Goal: Information Seeking & Learning: Check status

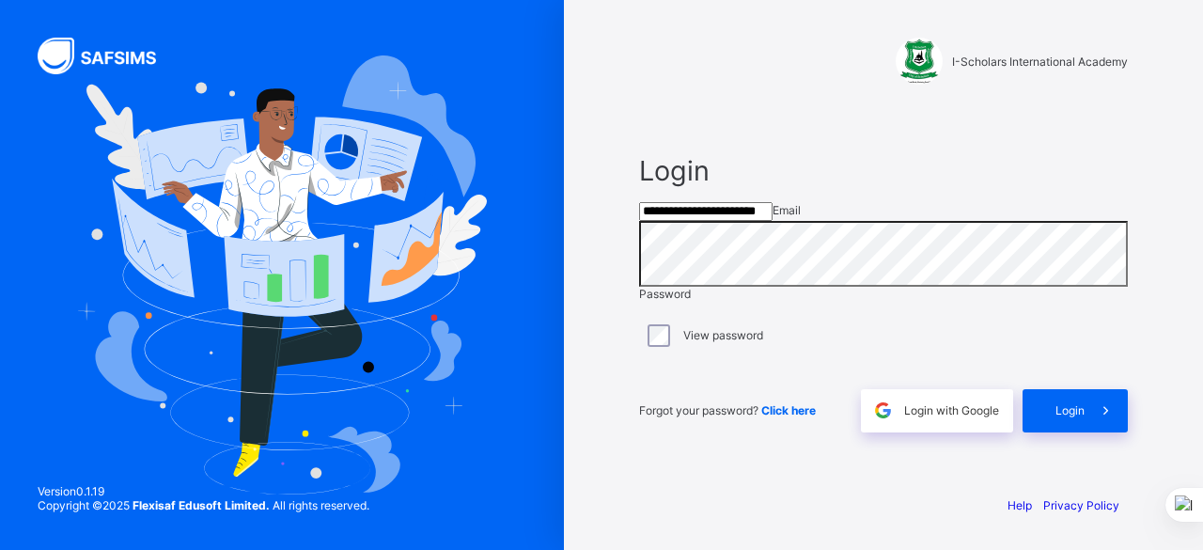
click at [773, 221] on input "**********" at bounding box center [705, 211] width 133 height 19
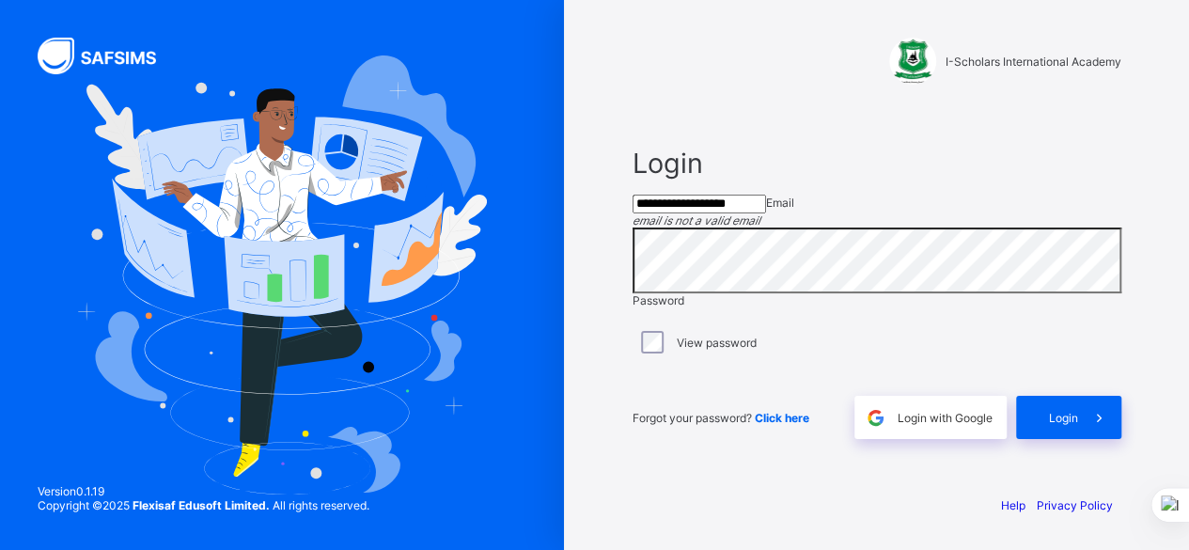
click at [766, 213] on input "**********" at bounding box center [698, 204] width 133 height 19
type input "**********"
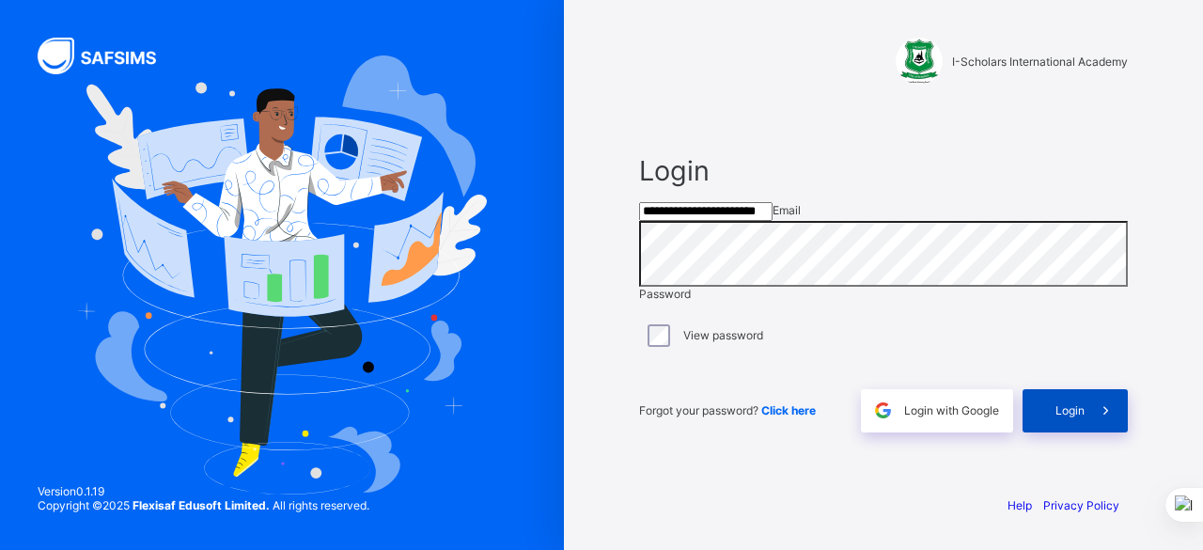
click at [1058, 417] on span "Login" at bounding box center [1069, 410] width 29 height 14
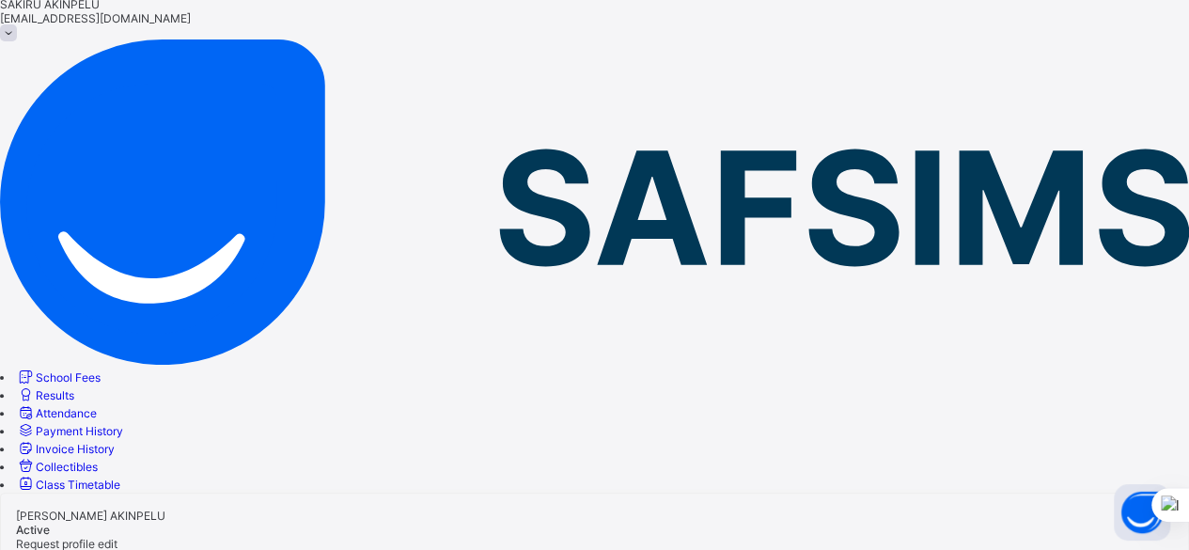
scroll to position [72, 0]
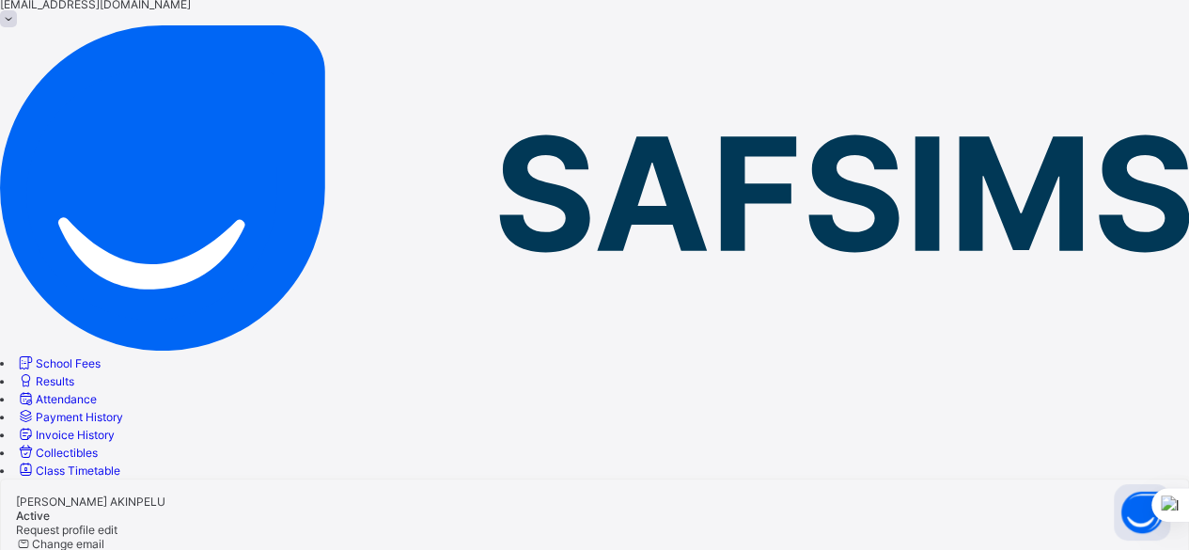
click at [123, 410] on span "Payment History" at bounding box center [79, 417] width 87 height 14
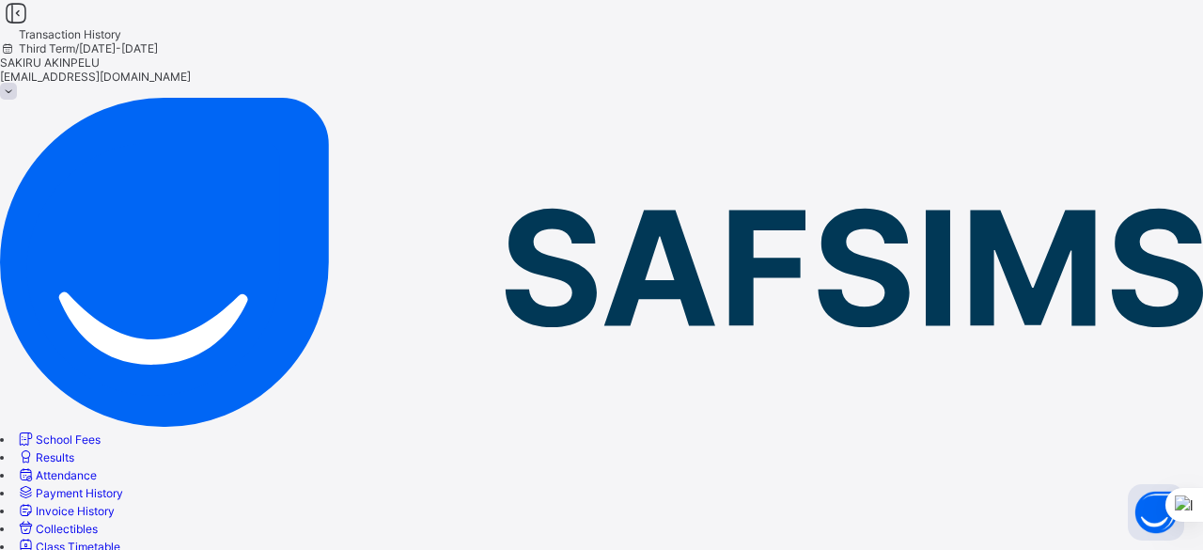
click at [74, 450] on span "Results" at bounding box center [55, 457] width 39 height 14
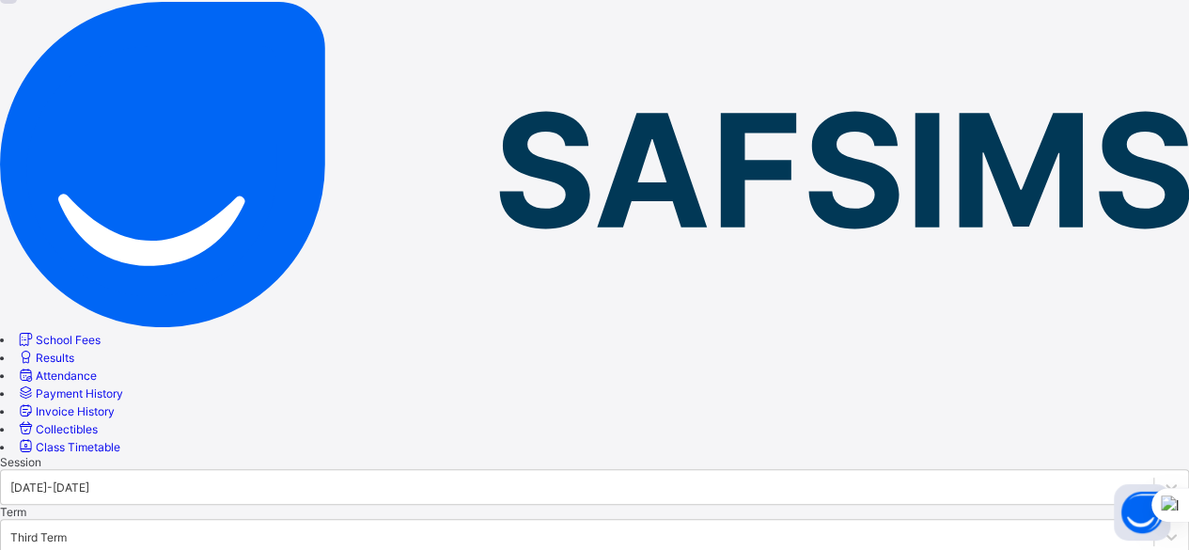
scroll to position [87, 0]
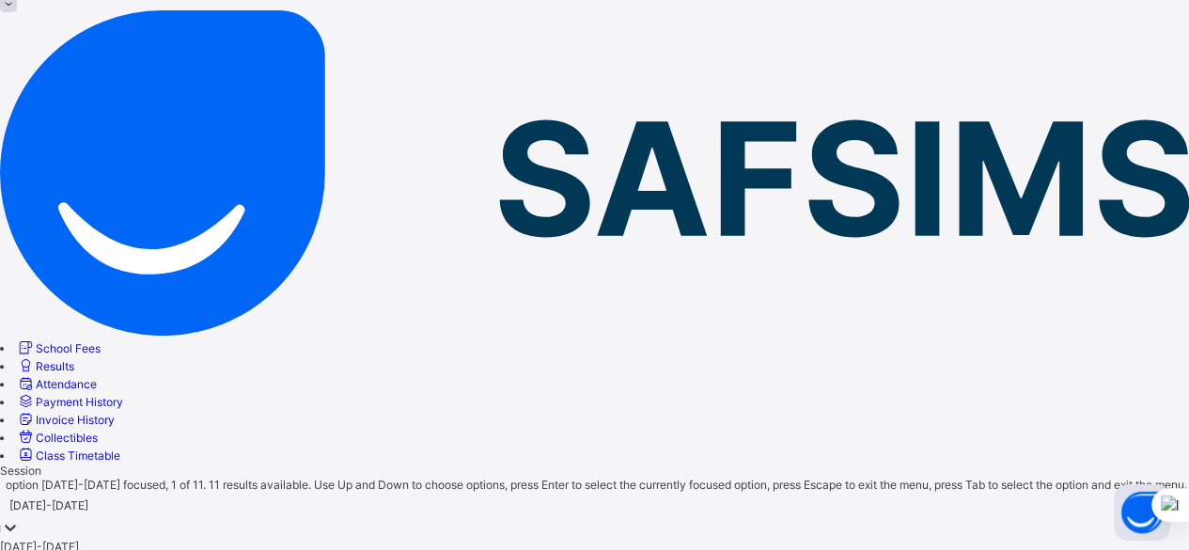
click at [20, 518] on icon at bounding box center [10, 527] width 19 height 19
click at [353, 539] on div "[DATE]-[DATE]" at bounding box center [594, 546] width 1189 height 14
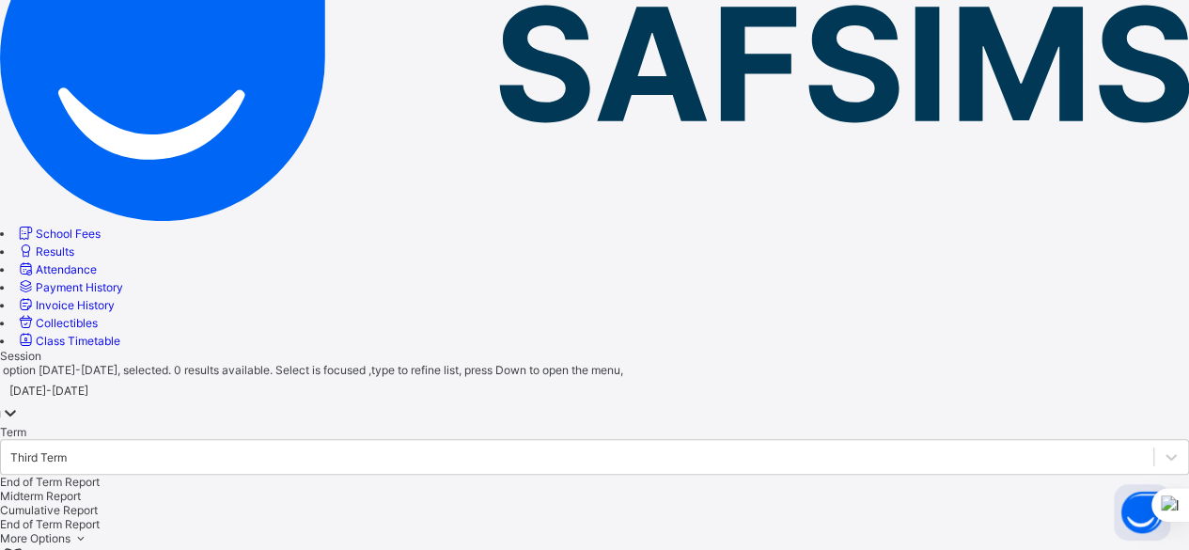
scroll to position [204, 0]
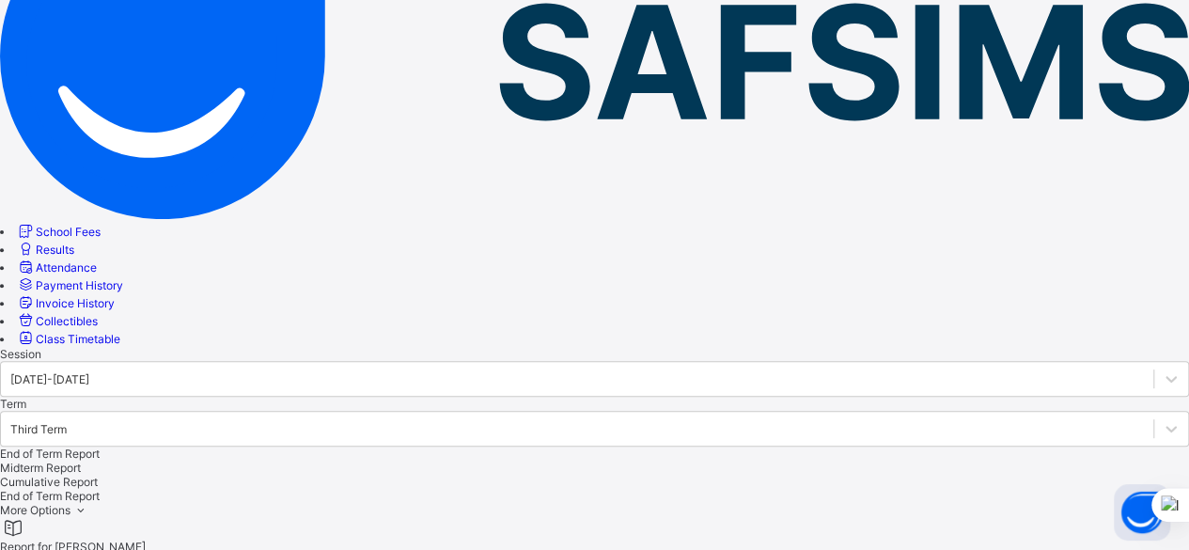
click at [525, 475] on div "Cumulative Report" at bounding box center [594, 482] width 1189 height 14
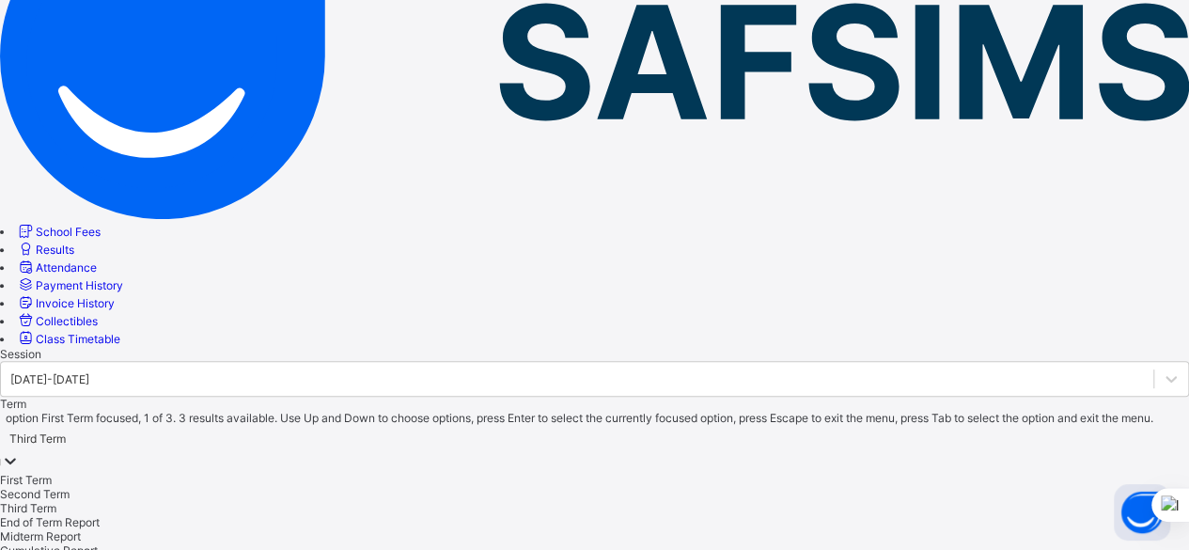
click at [515, 425] on div "Third Term" at bounding box center [594, 438] width 1189 height 26
click at [501, 501] on div "Third Term" at bounding box center [594, 508] width 1189 height 14
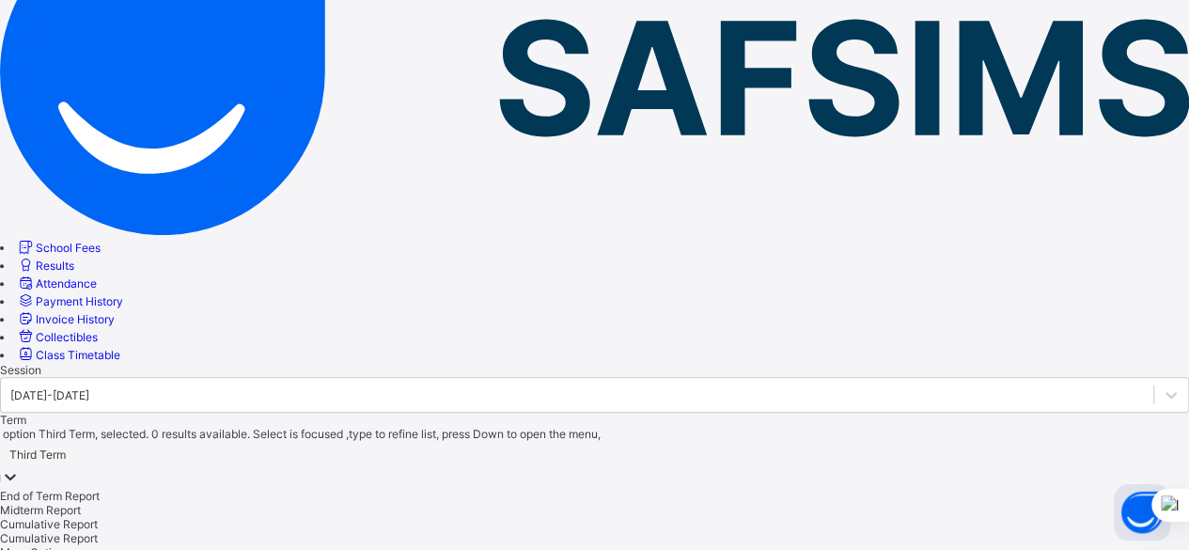
scroll to position [193, 0]
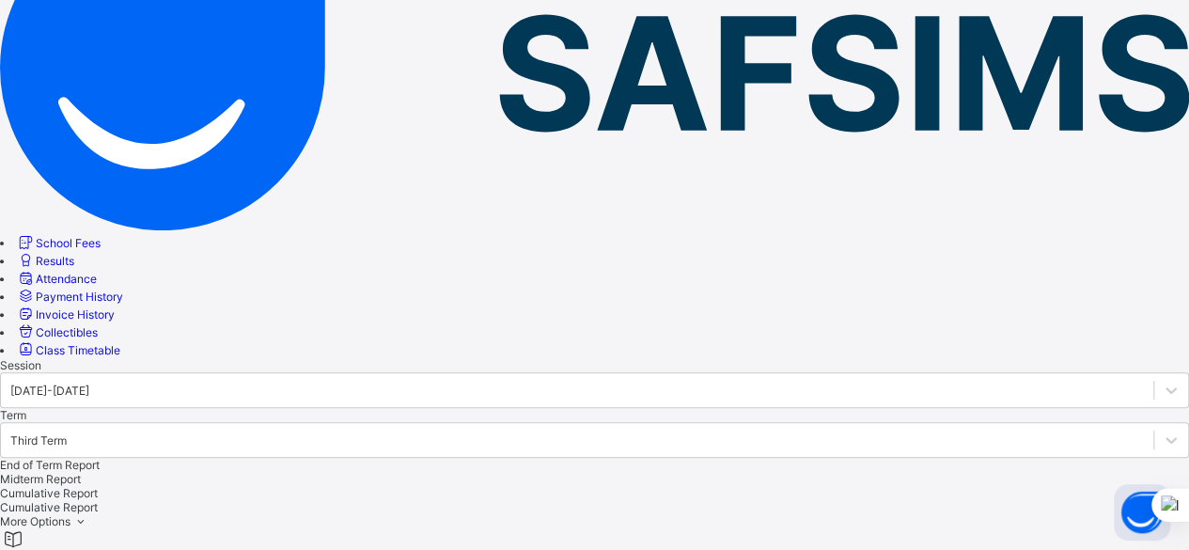
click at [434, 472] on div "Midterm Report" at bounding box center [594, 479] width 1189 height 14
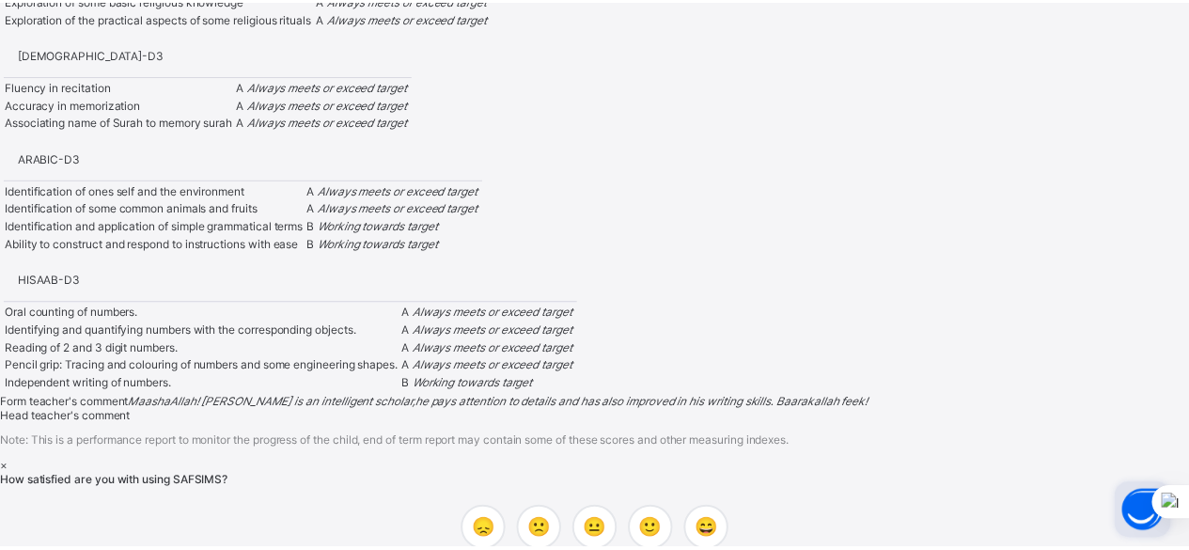
scroll to position [1936, 0]
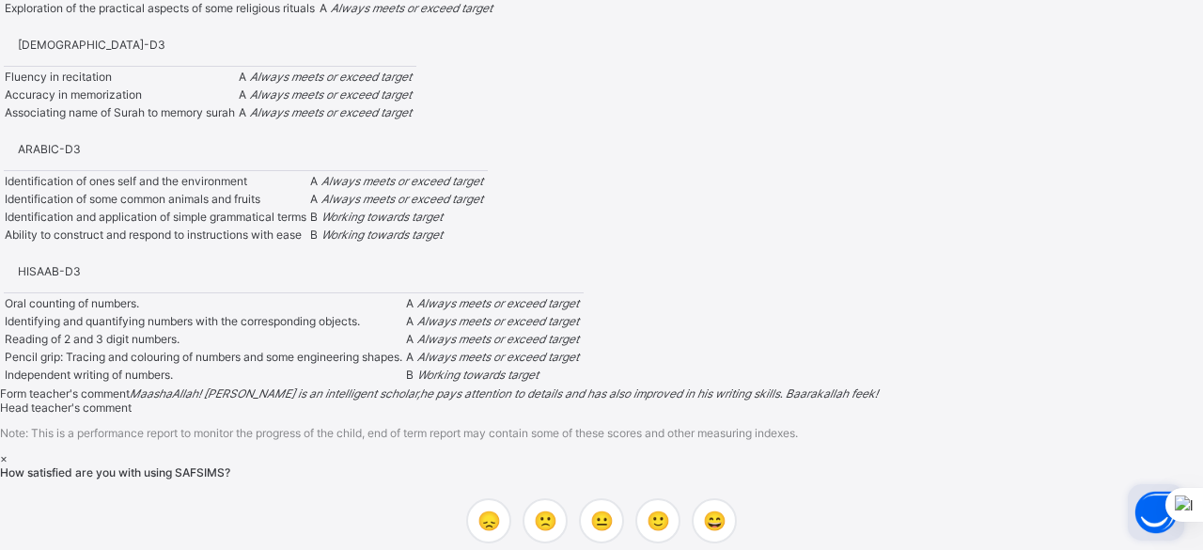
drag, startPoint x: 1194, startPoint y: 133, endPoint x: 1136, endPoint y: 489, distance: 360.8
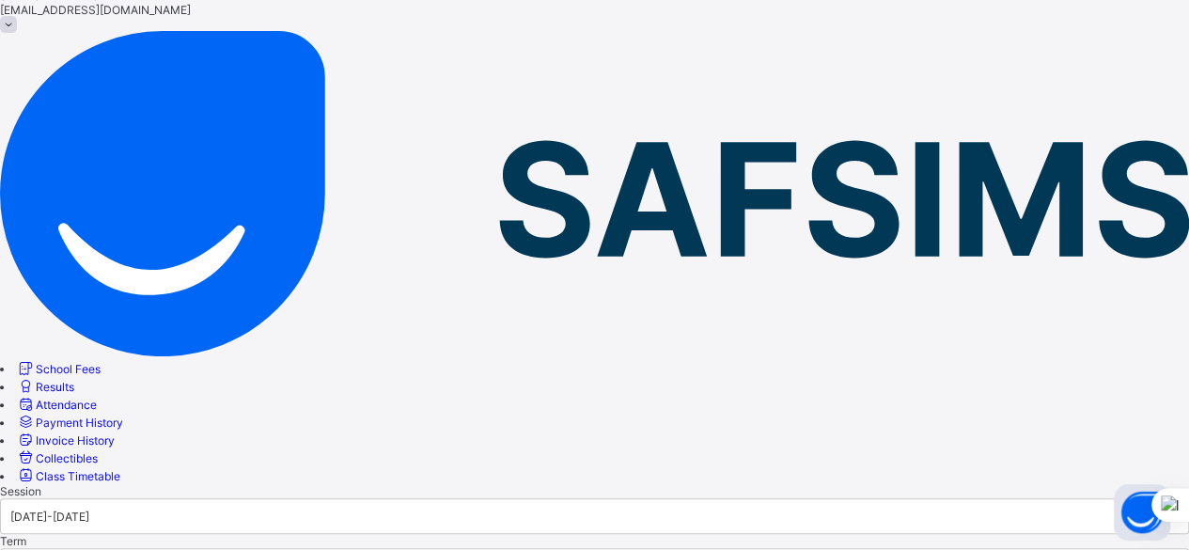
scroll to position [82, 0]
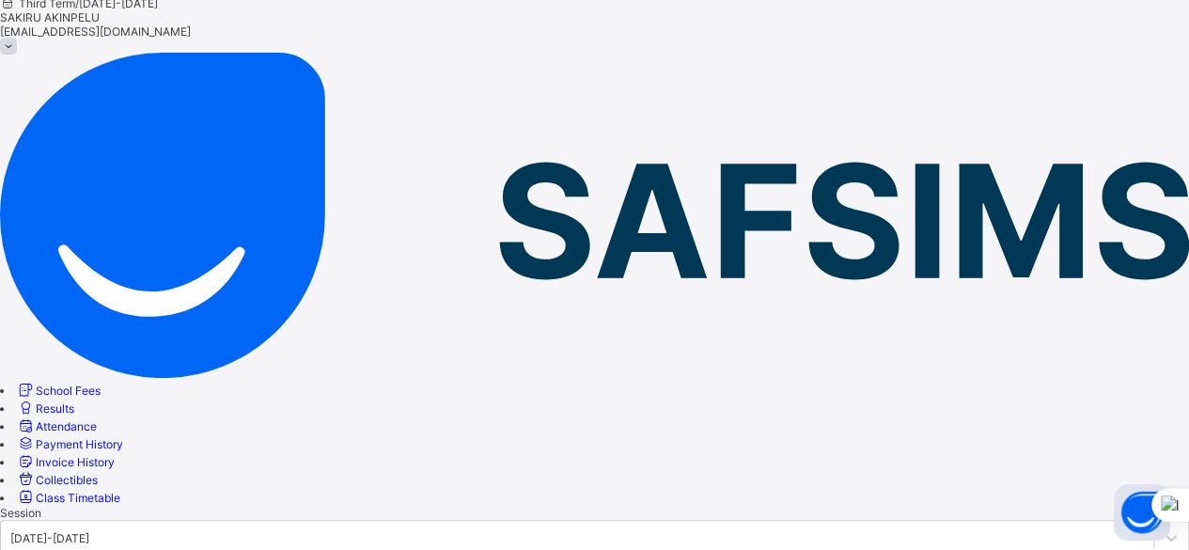
scroll to position [38, 0]
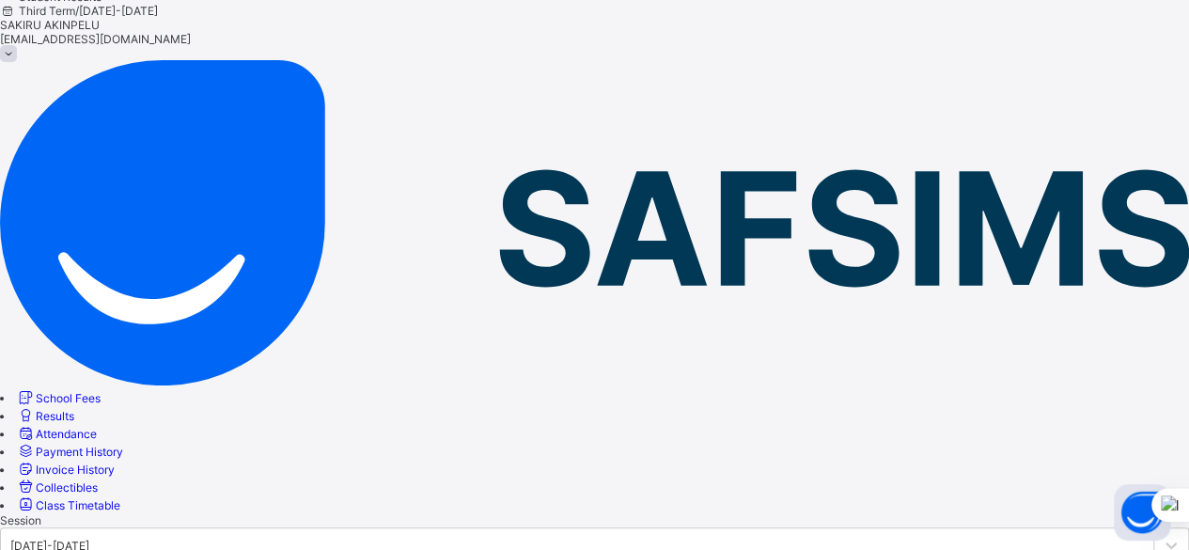
click at [83, 391] on span "School Fees" at bounding box center [68, 398] width 65 height 14
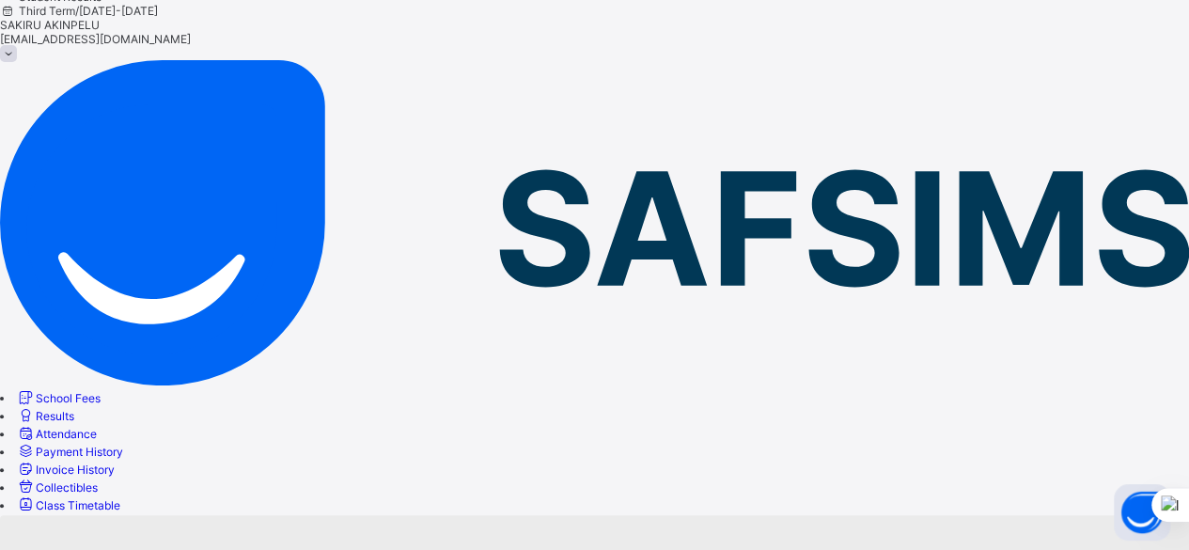
click at [74, 409] on span "Results" at bounding box center [55, 416] width 39 height 14
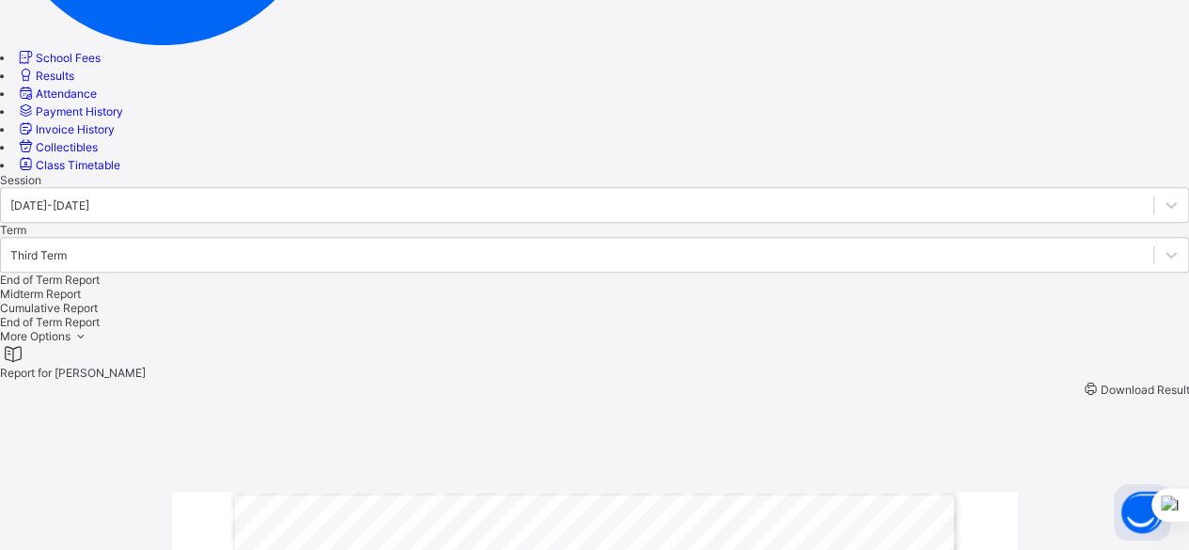
scroll to position [381, 0]
